Goal: Find specific page/section: Find specific page/section

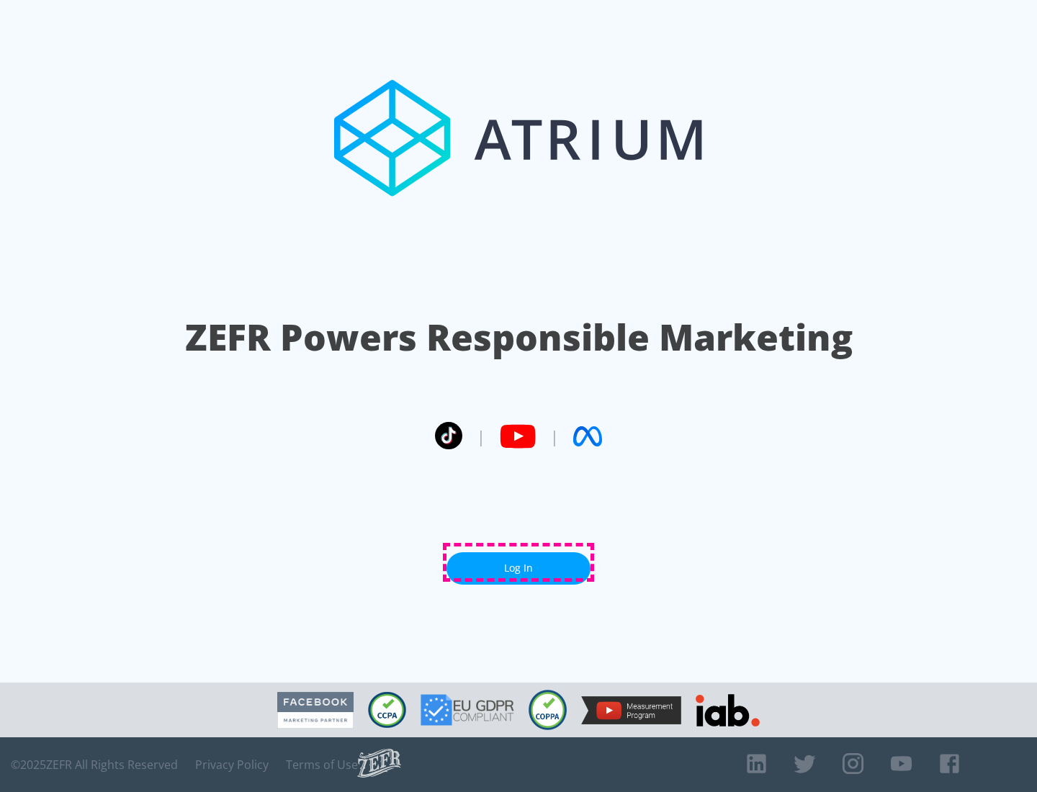
click at [519, 562] on link "Log In" at bounding box center [519, 568] width 144 height 32
